Goal: Transaction & Acquisition: Purchase product/service

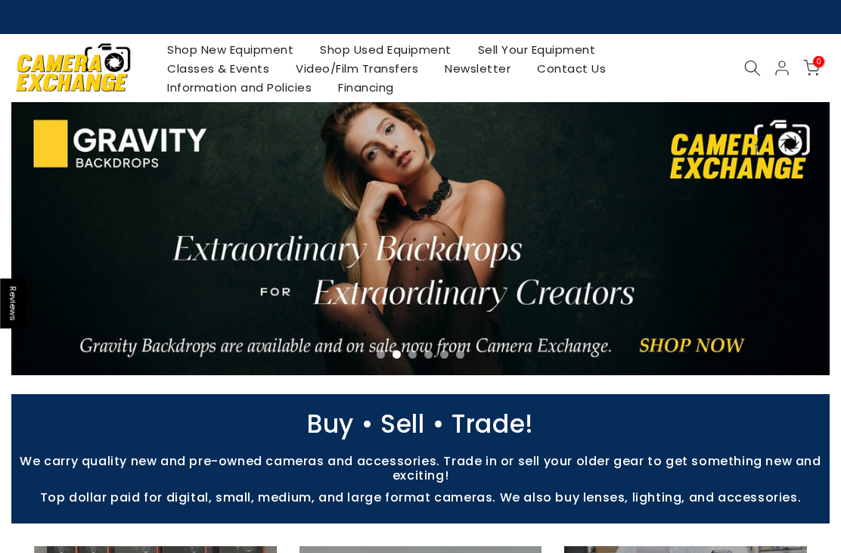
click at [424, 48] on link "Shop Used Equipment" at bounding box center [386, 49] width 158 height 19
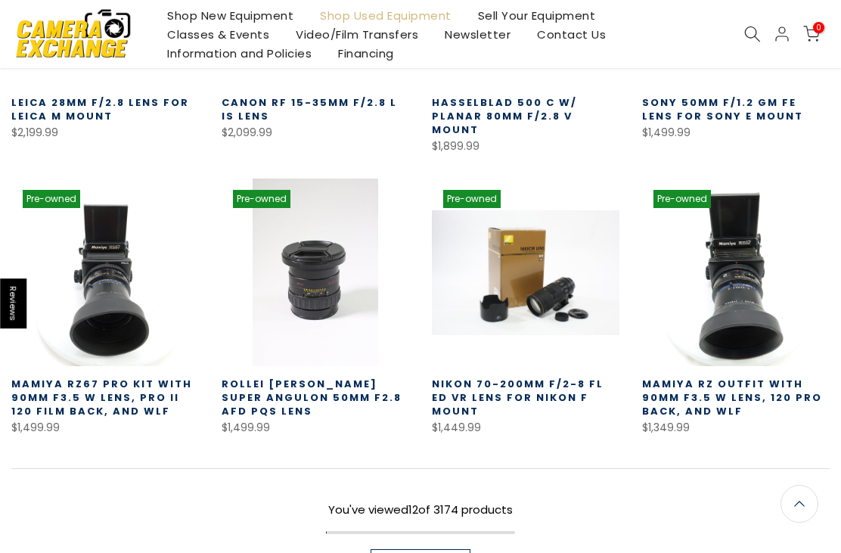
scroll to position [800, 0]
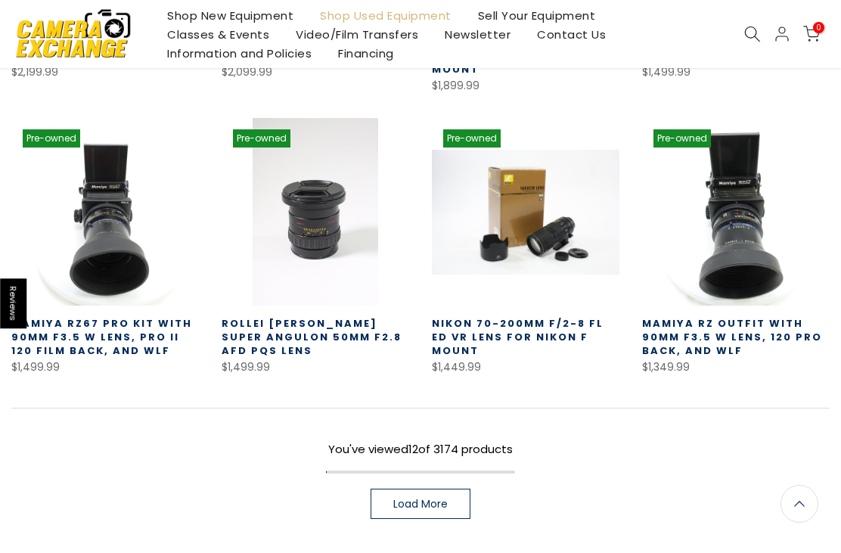
click at [448, 498] on span "Load More" at bounding box center [420, 503] width 54 height 11
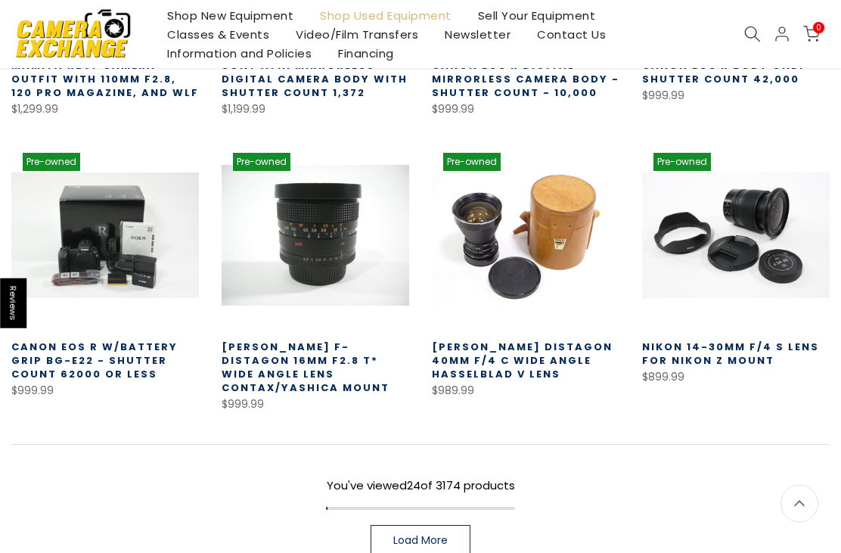
scroll to position [1635, 0]
click at [447, 535] on span "Load More" at bounding box center [420, 540] width 54 height 11
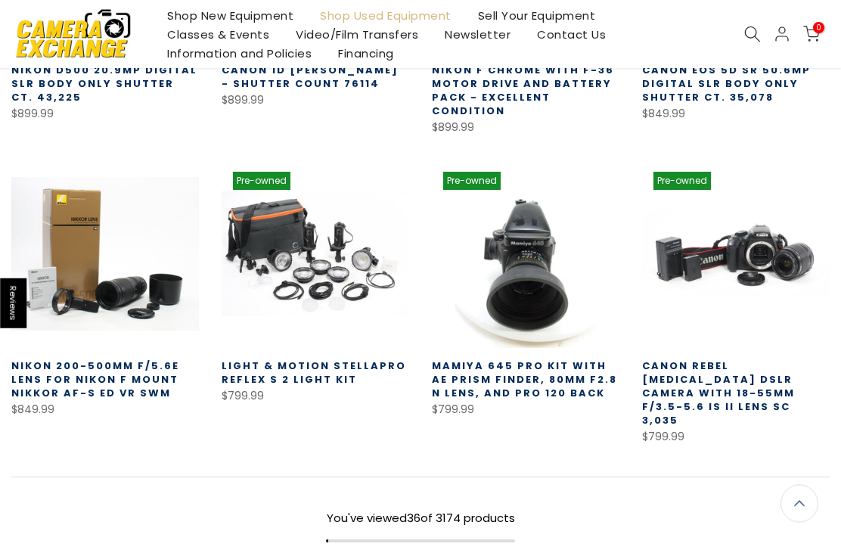
scroll to position [2525, 0]
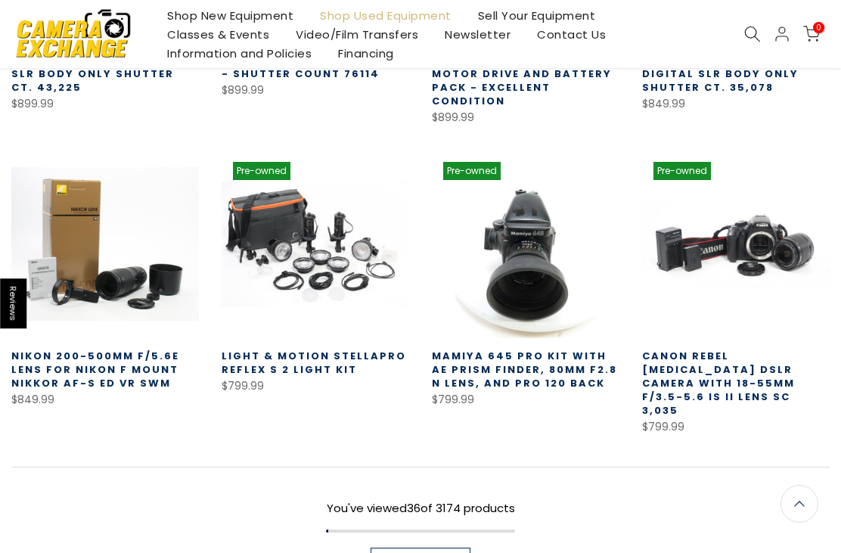
click at [450, 548] on link "Load More" at bounding box center [421, 563] width 100 height 30
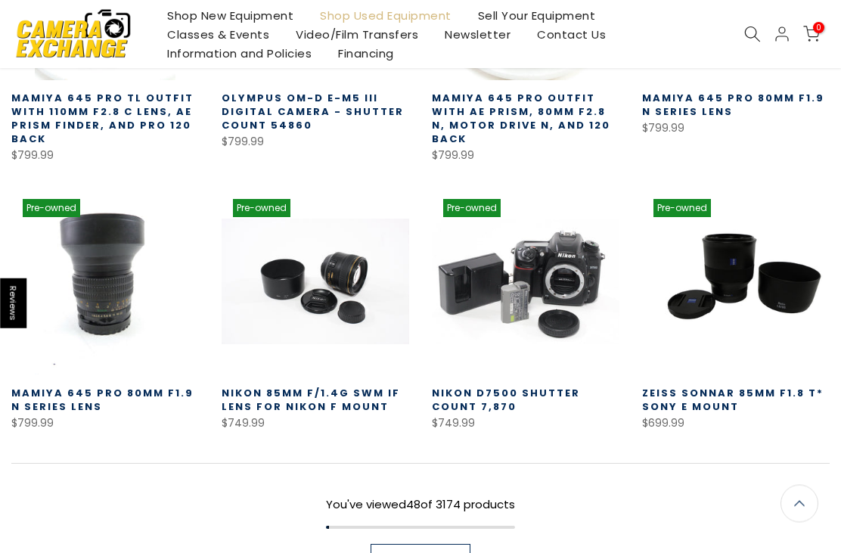
scroll to position [3373, 0]
click at [454, 544] on link "Load More" at bounding box center [421, 559] width 100 height 30
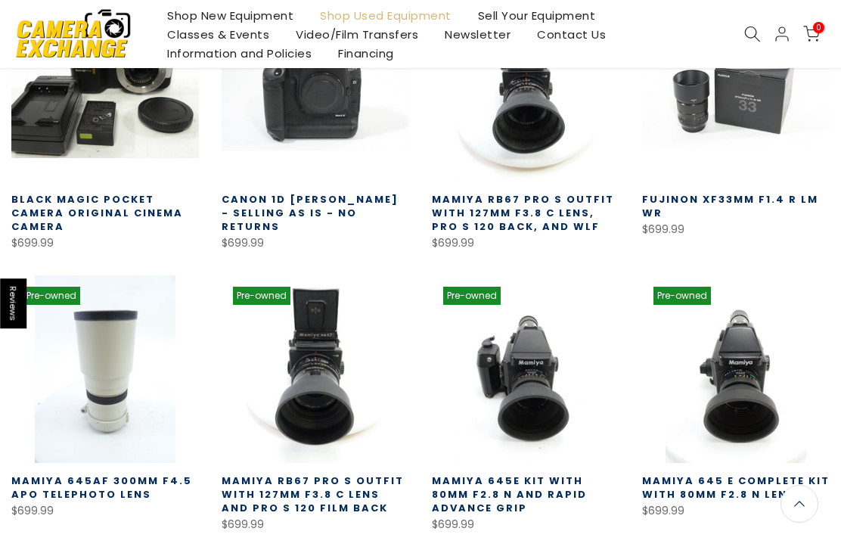
scroll to position [3831, 0]
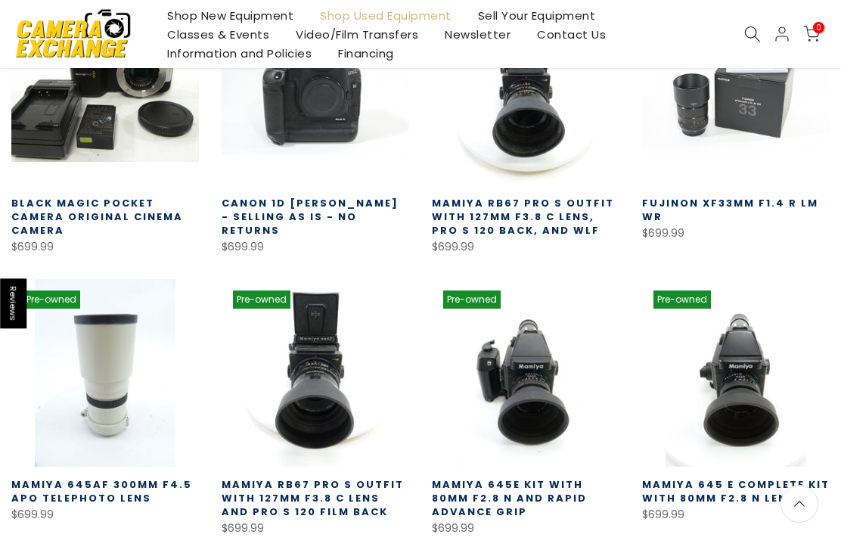
click at [78, 477] on link "Mamiya 645AF 300MM F4.5 APO Telephoto Lens" at bounding box center [101, 491] width 181 height 28
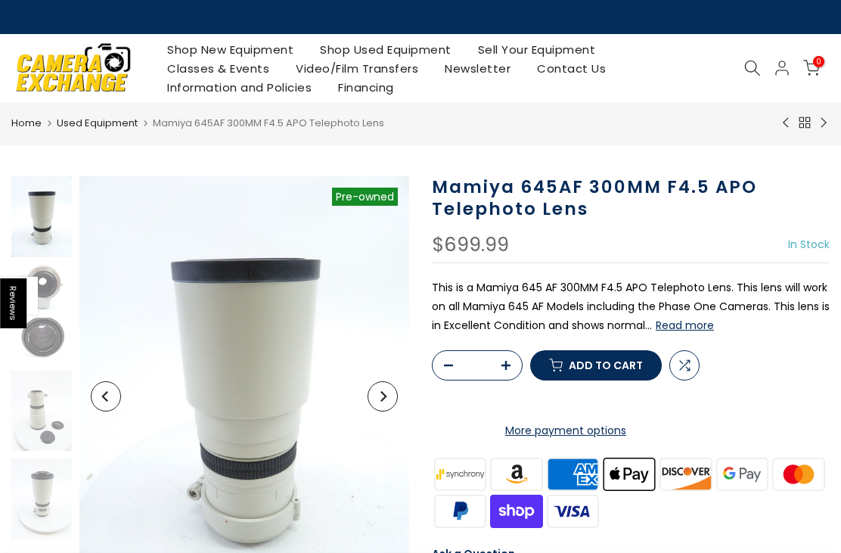
scroll to position [36, 0]
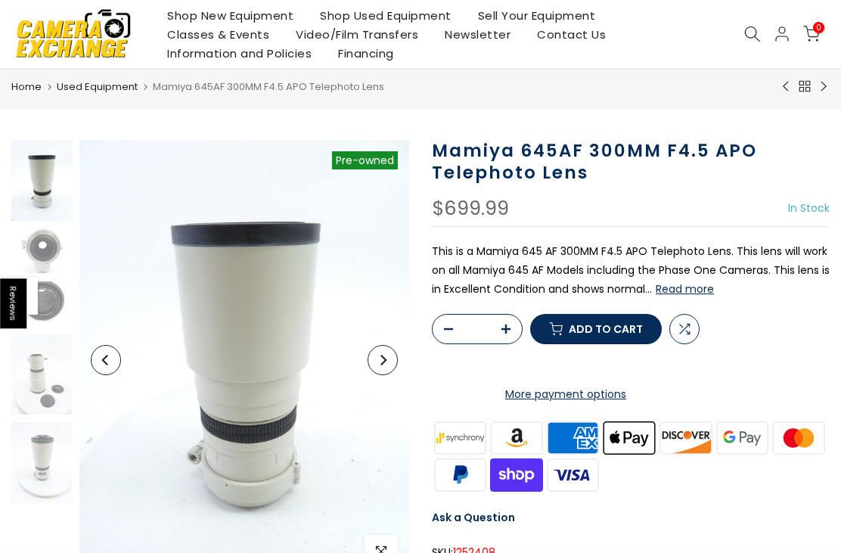
click at [383, 354] on button "Next" at bounding box center [383, 360] width 30 height 30
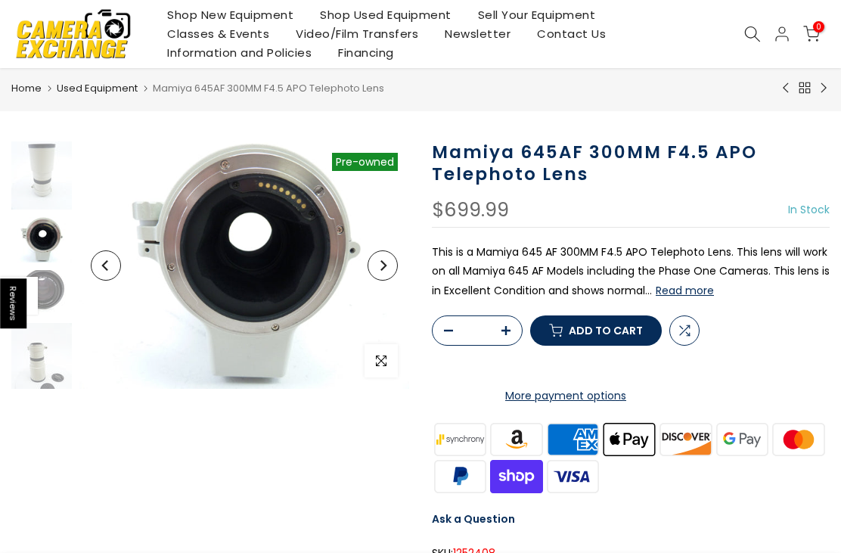
click at [385, 265] on icon "Next" at bounding box center [383, 265] width 6 height 11
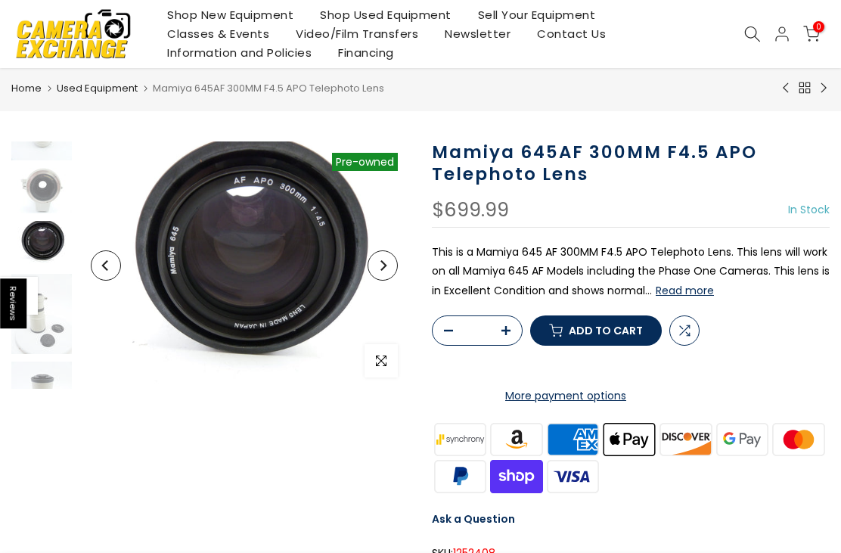
scroll to position [66, 0]
click at [388, 254] on button "Next" at bounding box center [383, 265] width 30 height 30
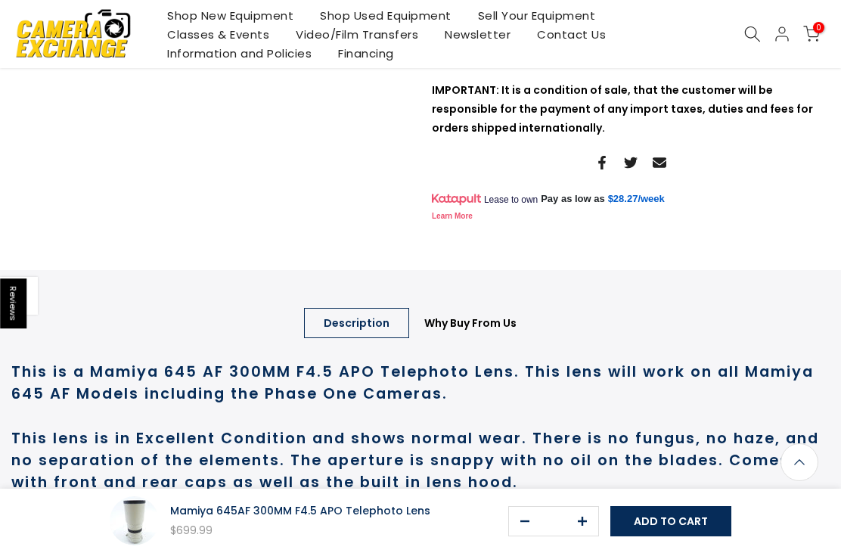
scroll to position [517, 0]
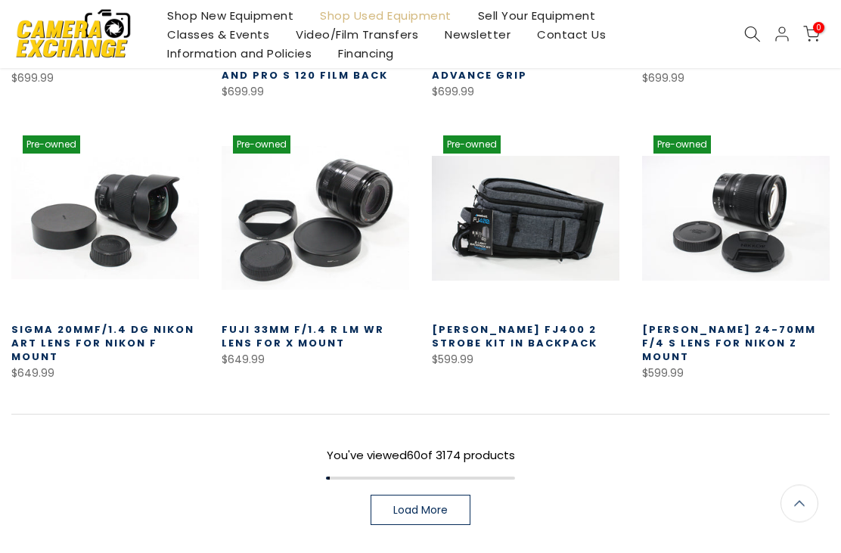
scroll to position [887, 0]
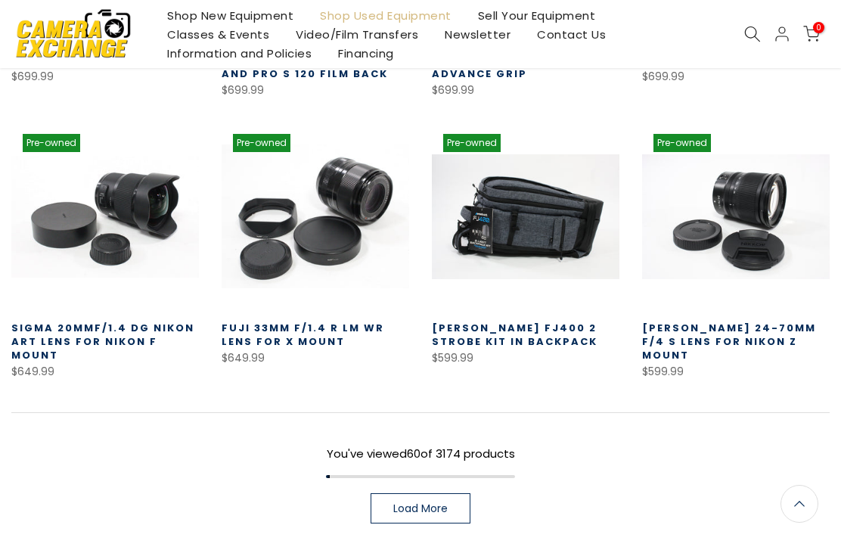
click at [447, 503] on span "Load More" at bounding box center [420, 508] width 54 height 11
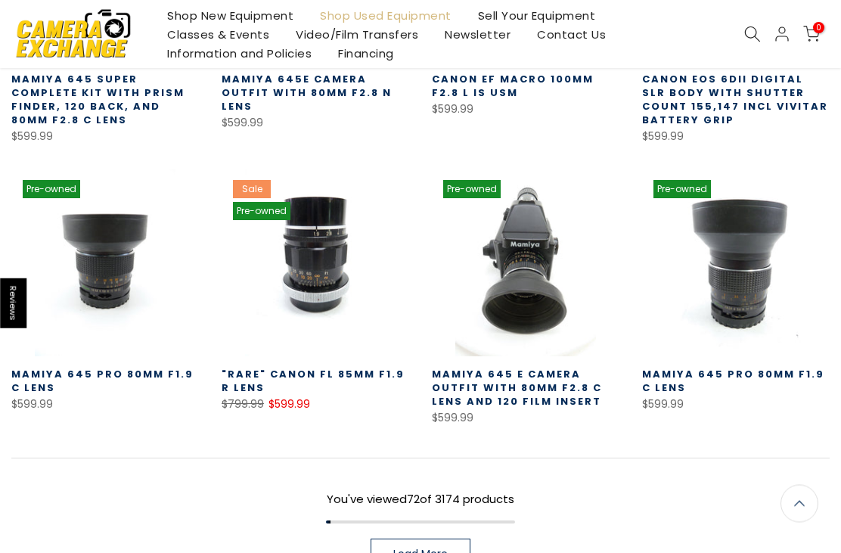
scroll to position [1713, 0]
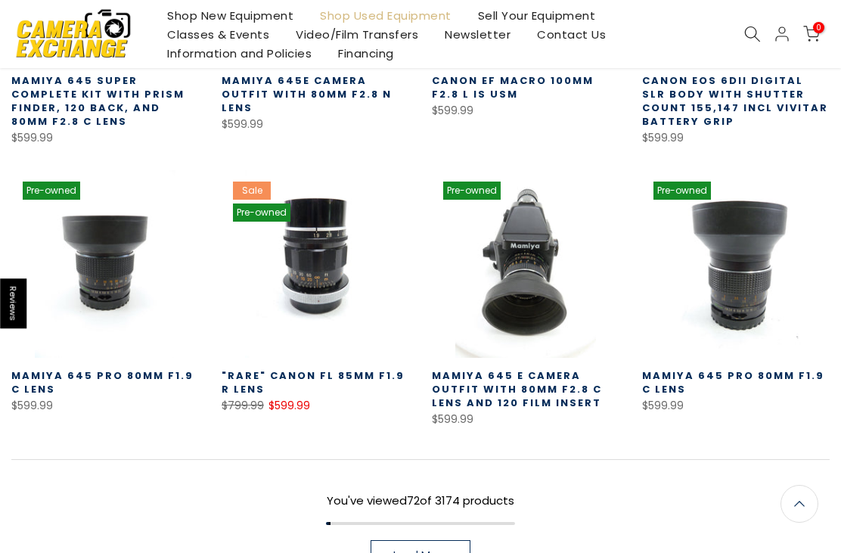
click at [455, 543] on link "Load More" at bounding box center [421, 555] width 100 height 30
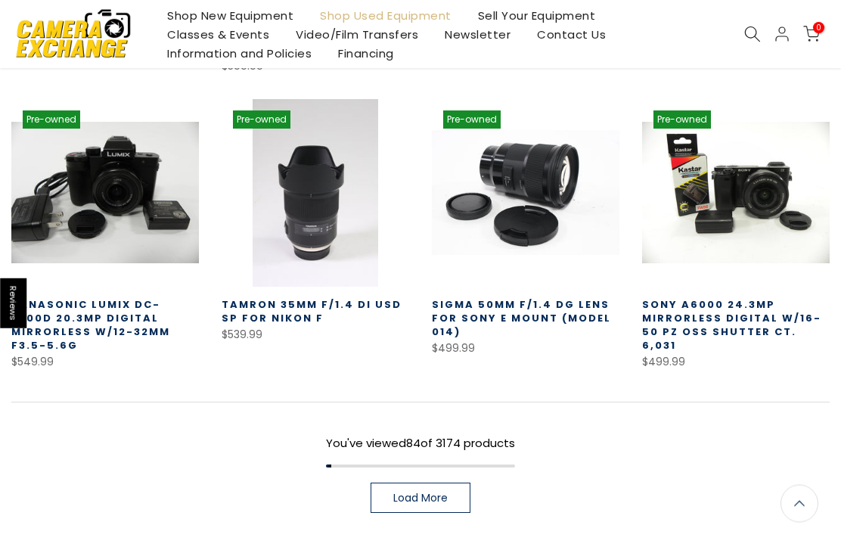
scroll to position [2641, 0]
click at [448, 483] on link "Load More" at bounding box center [421, 498] width 100 height 30
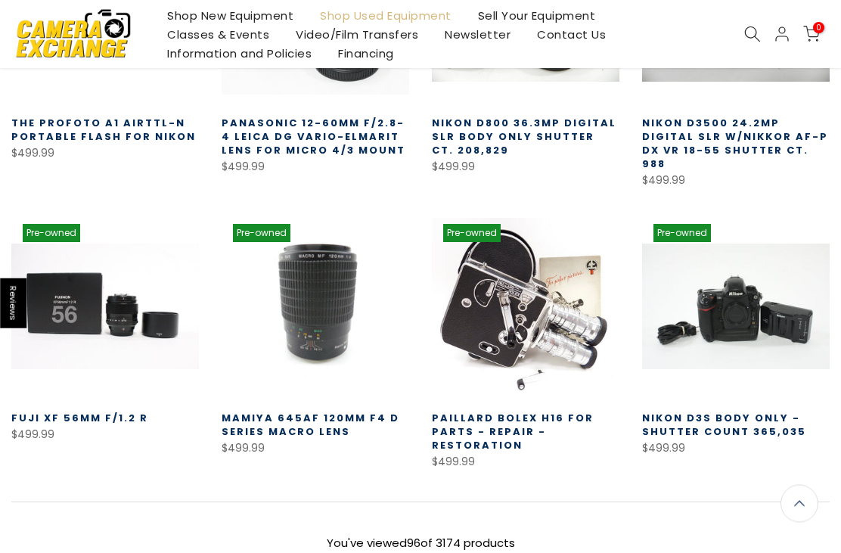
scroll to position [3400, 0]
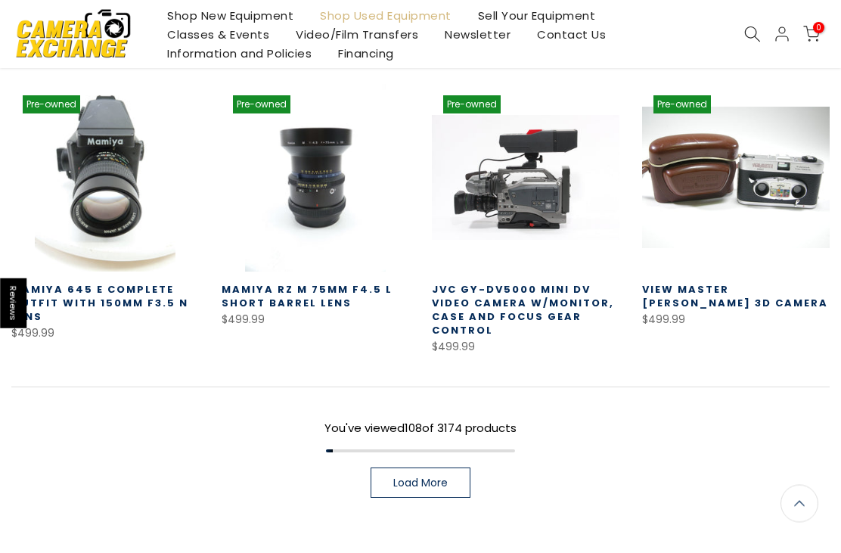
scroll to position [4374, 0]
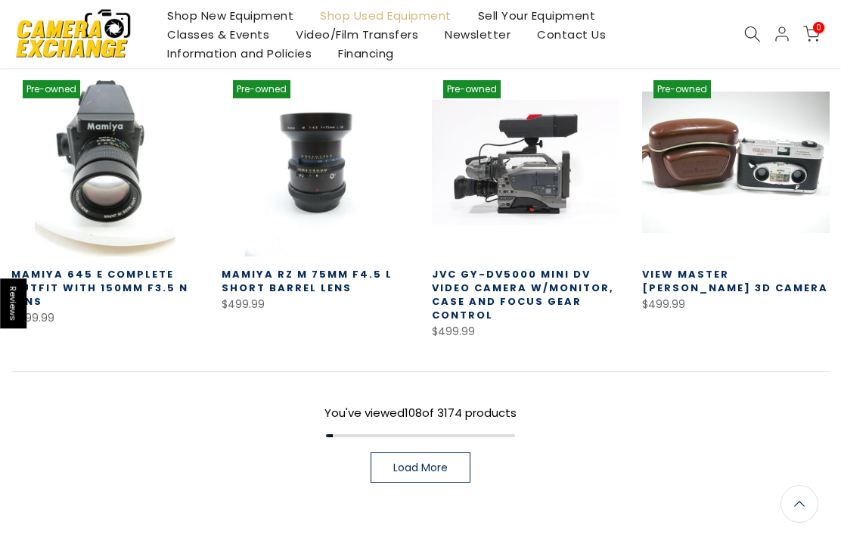
click at [442, 462] on span "Load More" at bounding box center [420, 467] width 54 height 11
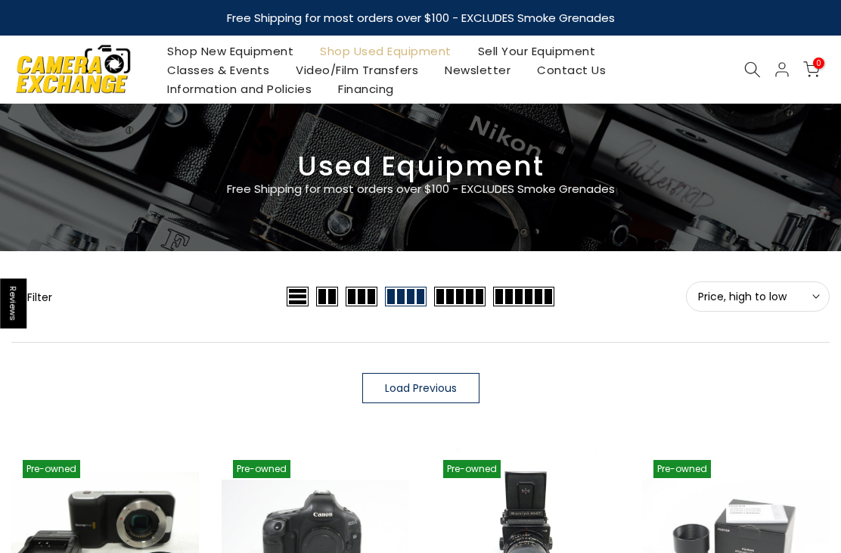
click at [253, 47] on link "Shop New Equipment" at bounding box center [230, 51] width 153 height 19
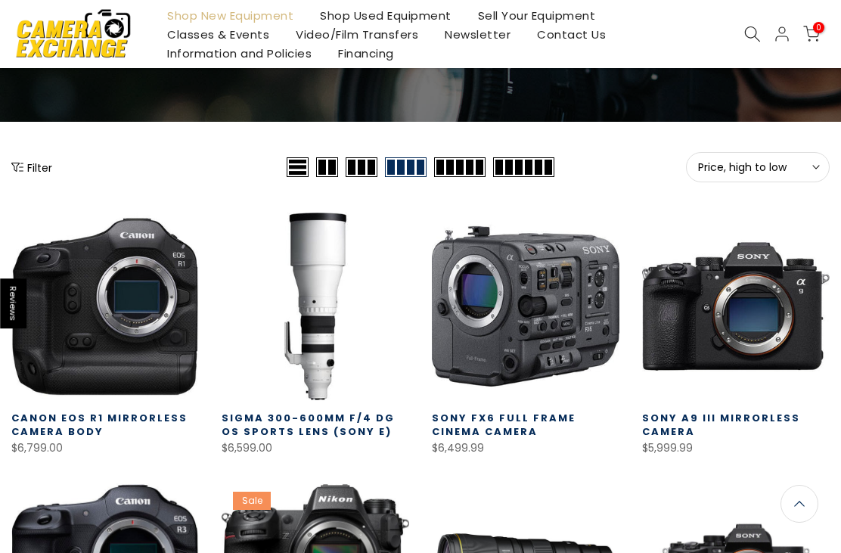
scroll to position [132, 0]
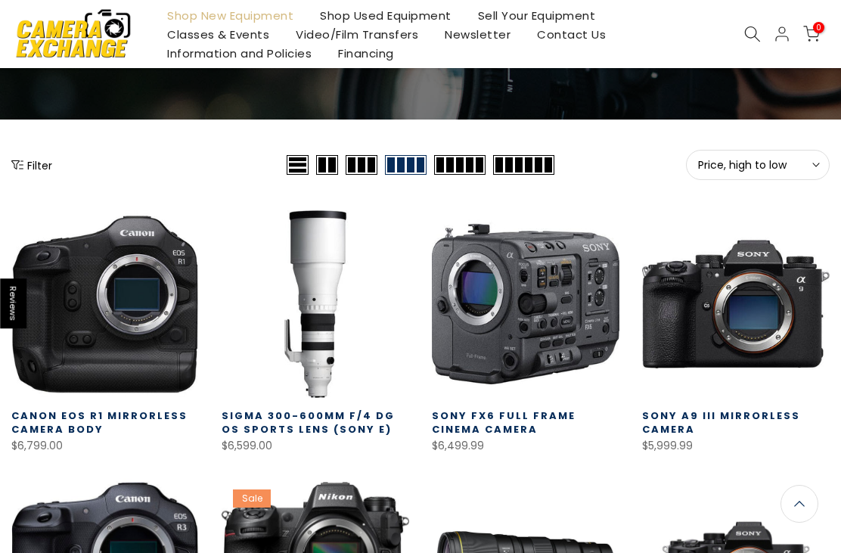
click at [801, 164] on span "Price, high to low" at bounding box center [757, 165] width 119 height 14
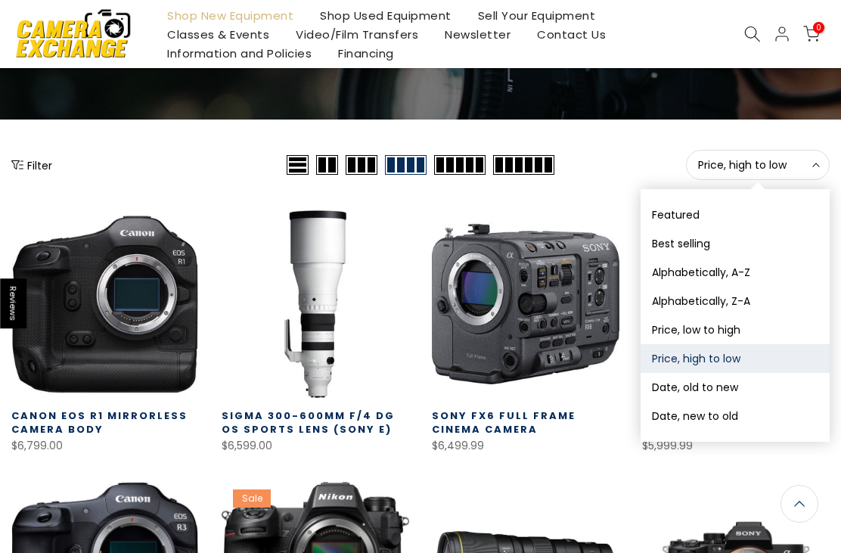
click at [759, 418] on button "Date, new to old" at bounding box center [735, 416] width 189 height 29
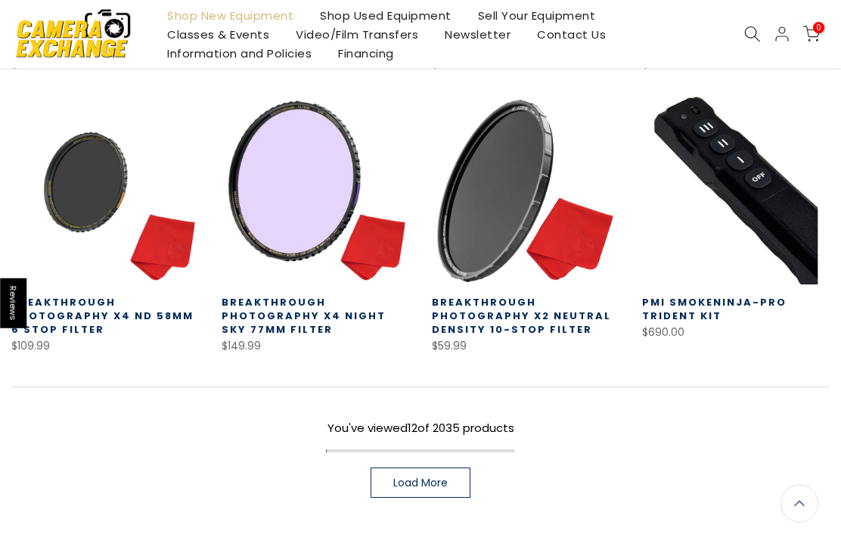
scroll to position [793, 0]
click at [451, 492] on link "Load More" at bounding box center [421, 482] width 100 height 30
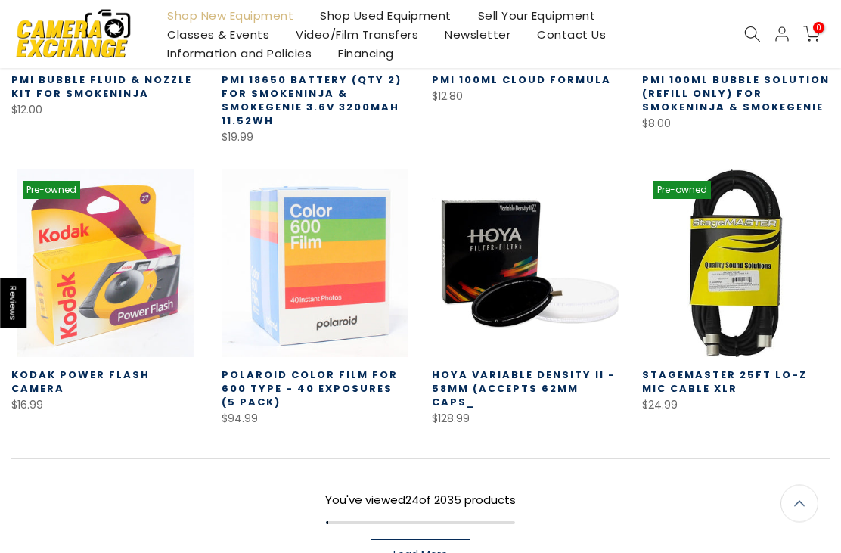
scroll to position [1580, 0]
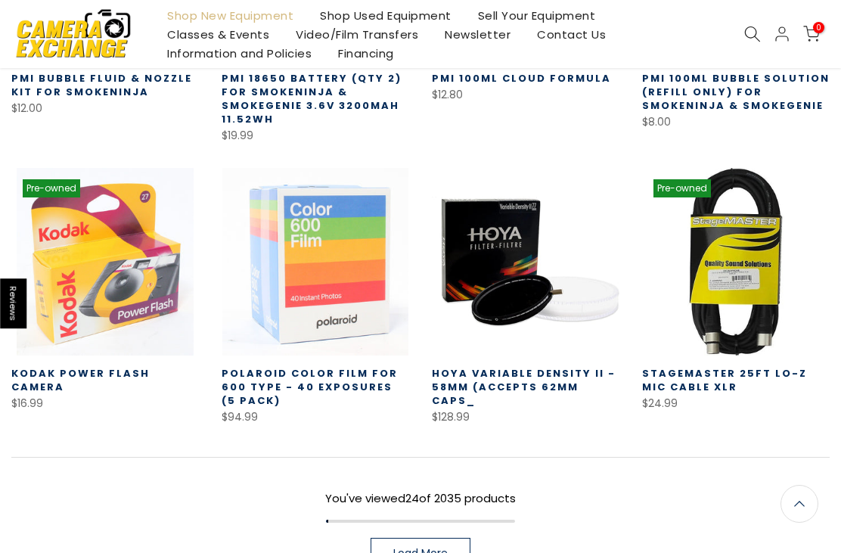
click at [457, 552] on link "Load More" at bounding box center [421, 553] width 100 height 30
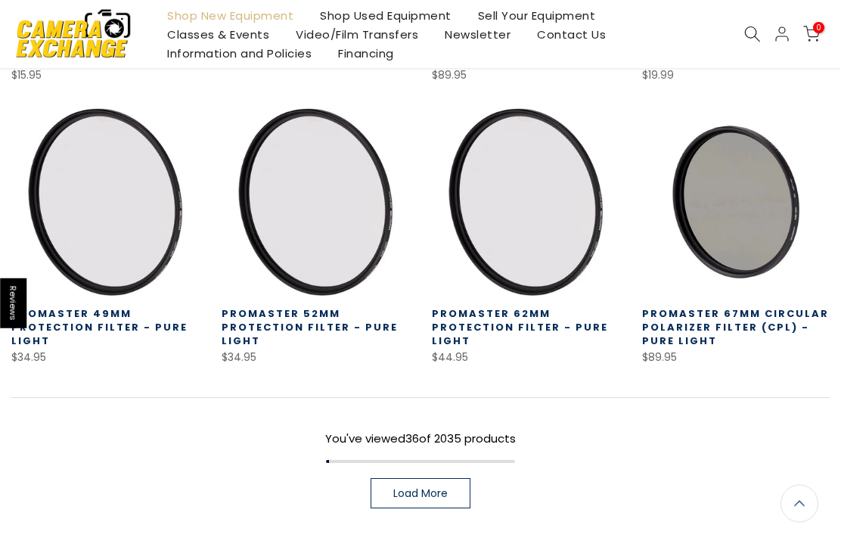
scroll to position [2513, 0]
click at [438, 488] on span "Load More" at bounding box center [420, 493] width 54 height 11
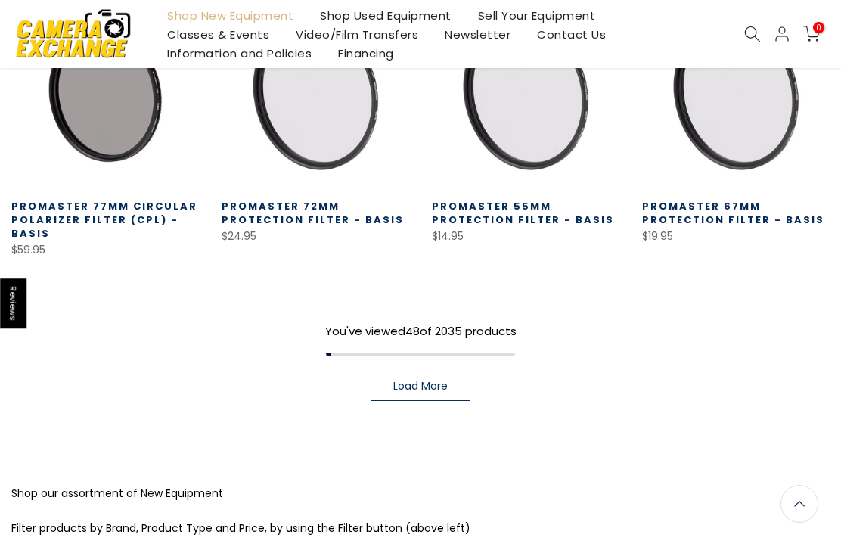
scroll to position [3470, 0]
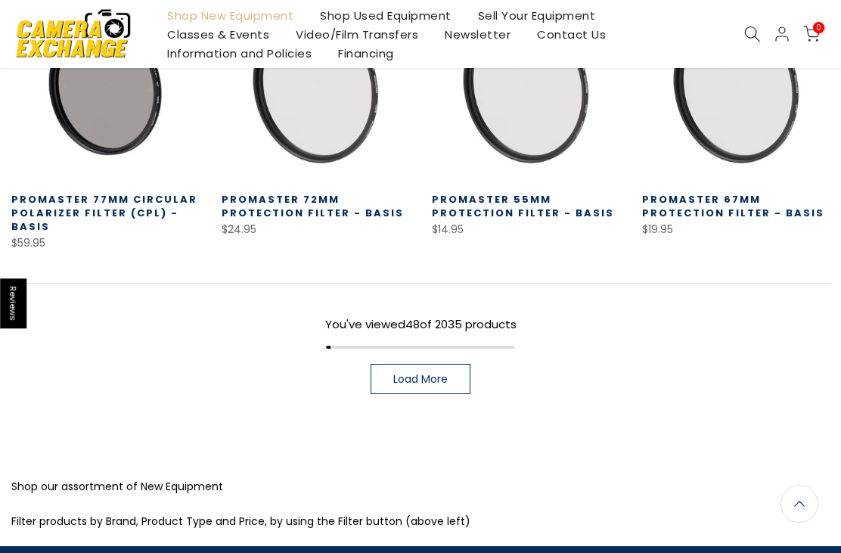
click at [427, 374] on span "Load More" at bounding box center [420, 379] width 54 height 11
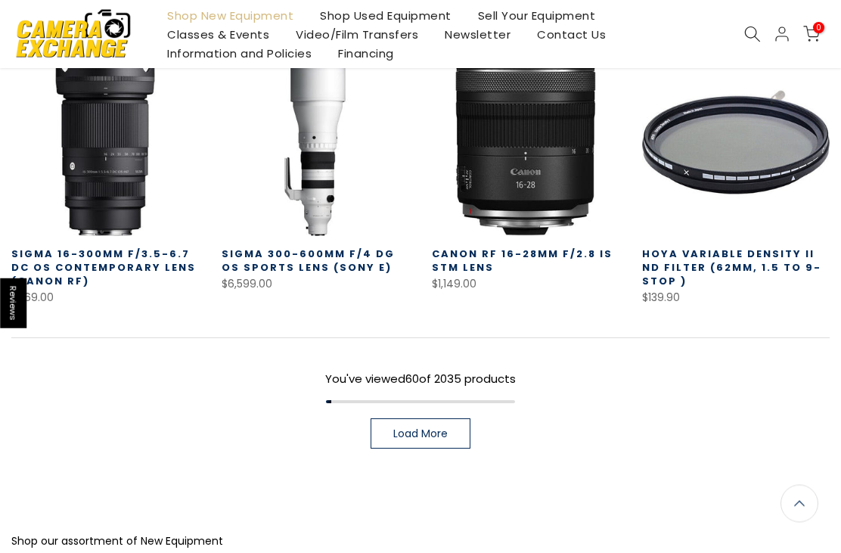
scroll to position [4246, 0]
click at [445, 436] on span "Load More" at bounding box center [420, 433] width 54 height 11
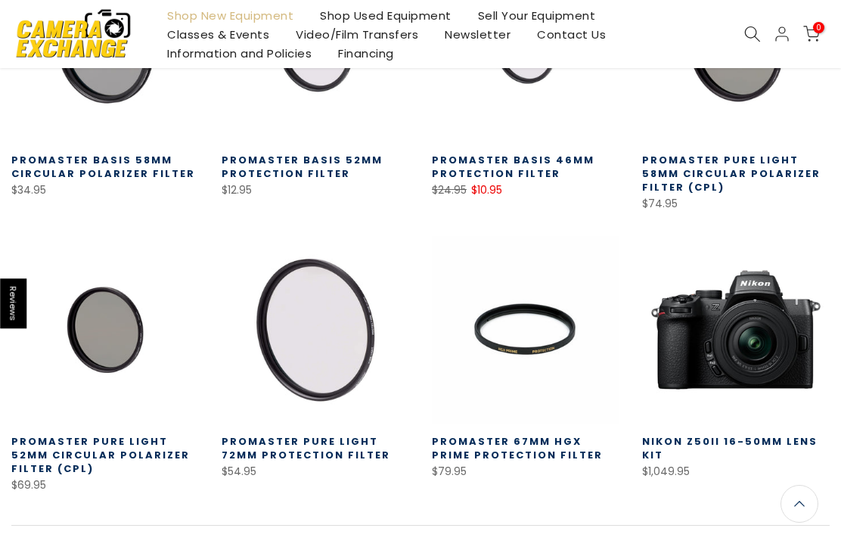
scroll to position [4863, 0]
